Goal: Find specific fact: Find specific fact

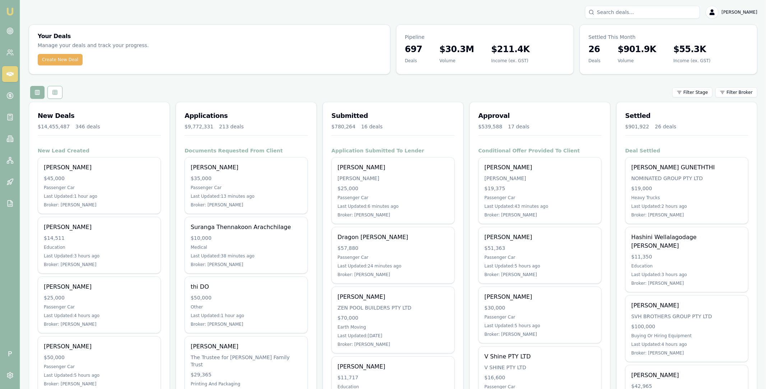
click at [619, 13] on input "Search deals" at bounding box center [642, 12] width 115 height 13
type input "0415136"
click at [626, 38] on p "0415136924" at bounding box center [642, 38] width 108 height 7
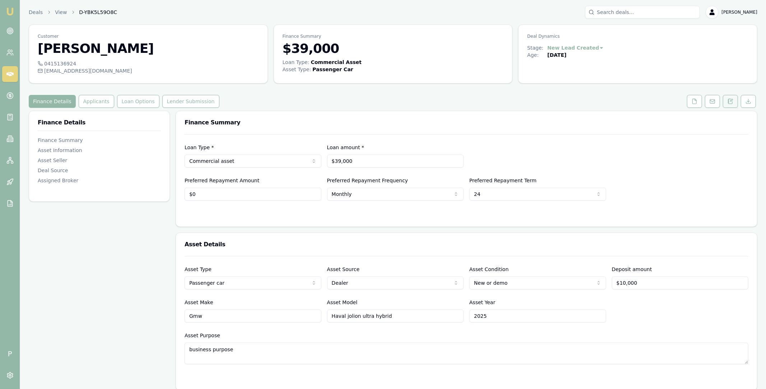
click at [728, 105] on button at bounding box center [730, 101] width 15 height 13
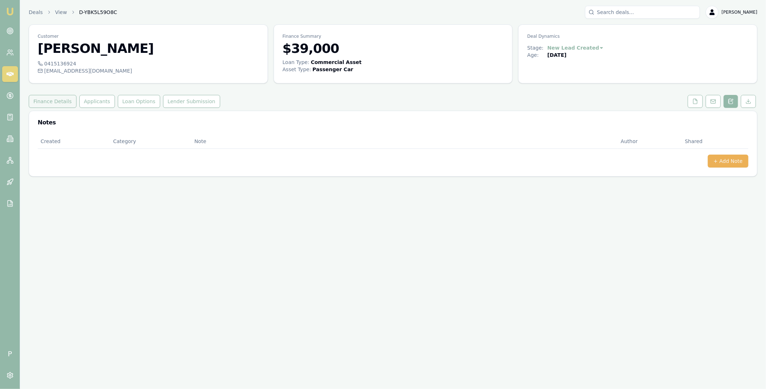
click at [45, 97] on button "Finance Details" at bounding box center [53, 101] width 48 height 13
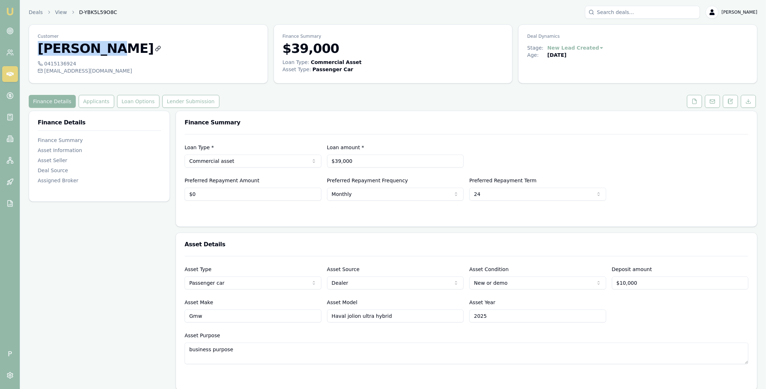
drag, startPoint x: 34, startPoint y: 49, endPoint x: 108, endPoint y: 48, distance: 74.0
click at [108, 48] on div "Customer [PERSON_NAME]" at bounding box center [148, 42] width 239 height 35
click at [248, 96] on div "Finance Details Applicants Loan Options Lender Submission" at bounding box center [393, 101] width 729 height 13
drag, startPoint x: 74, startPoint y: 64, endPoint x: 69, endPoint y: 63, distance: 4.7
click at [69, 63] on div "0415136924" at bounding box center [148, 63] width 221 height 7
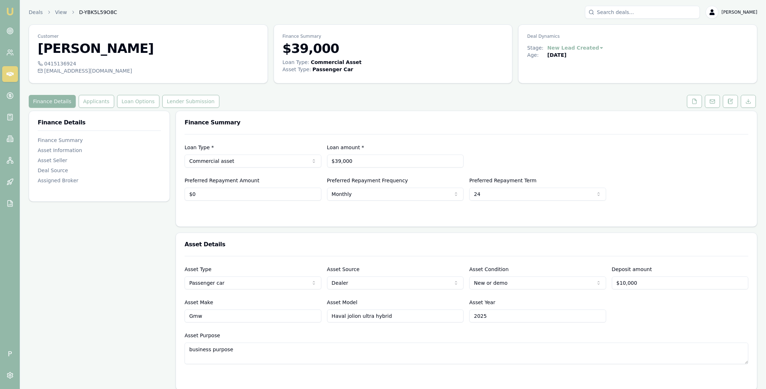
click at [79, 62] on div "0415136924" at bounding box center [148, 63] width 221 height 7
click at [67, 63] on div "0415136924" at bounding box center [148, 63] width 221 height 7
